Goal: Go to known website: Access a specific website the user already knows

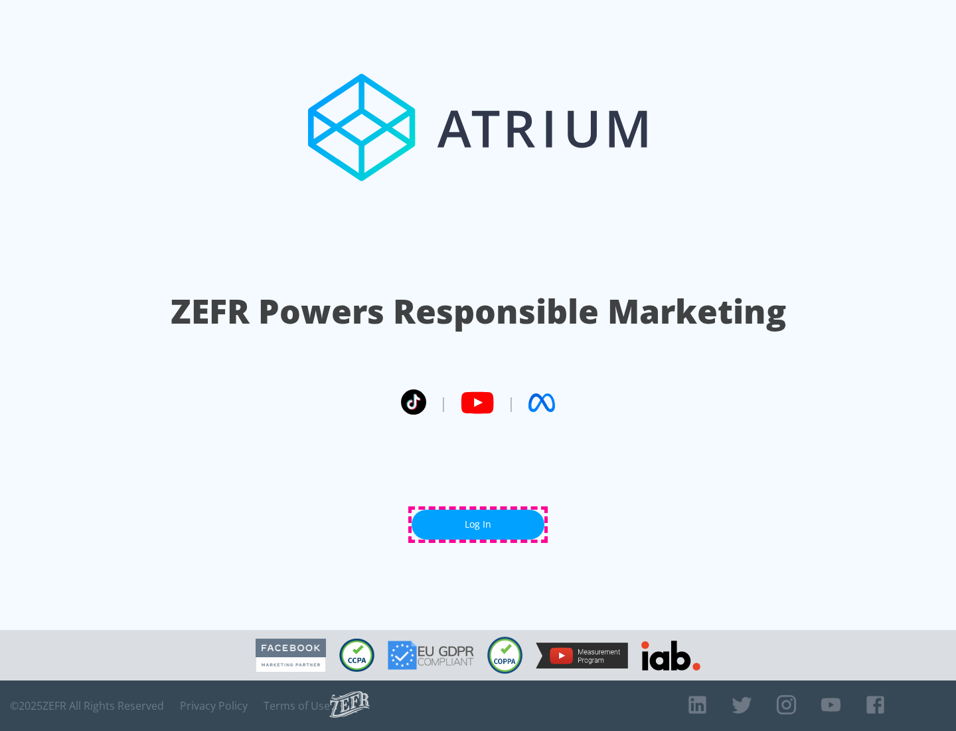
click at [478, 524] on link "Log In" at bounding box center [478, 524] width 133 height 30
